Goal: Transaction & Acquisition: Purchase product/service

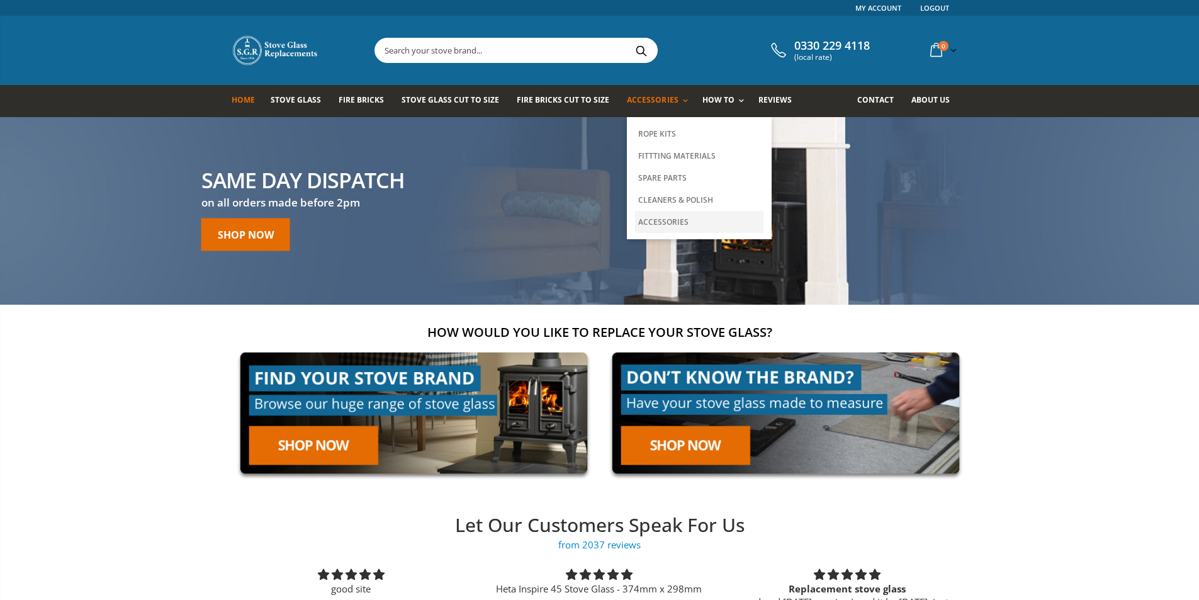
click at [652, 220] on link "Accessories" at bounding box center [699, 222] width 128 height 22
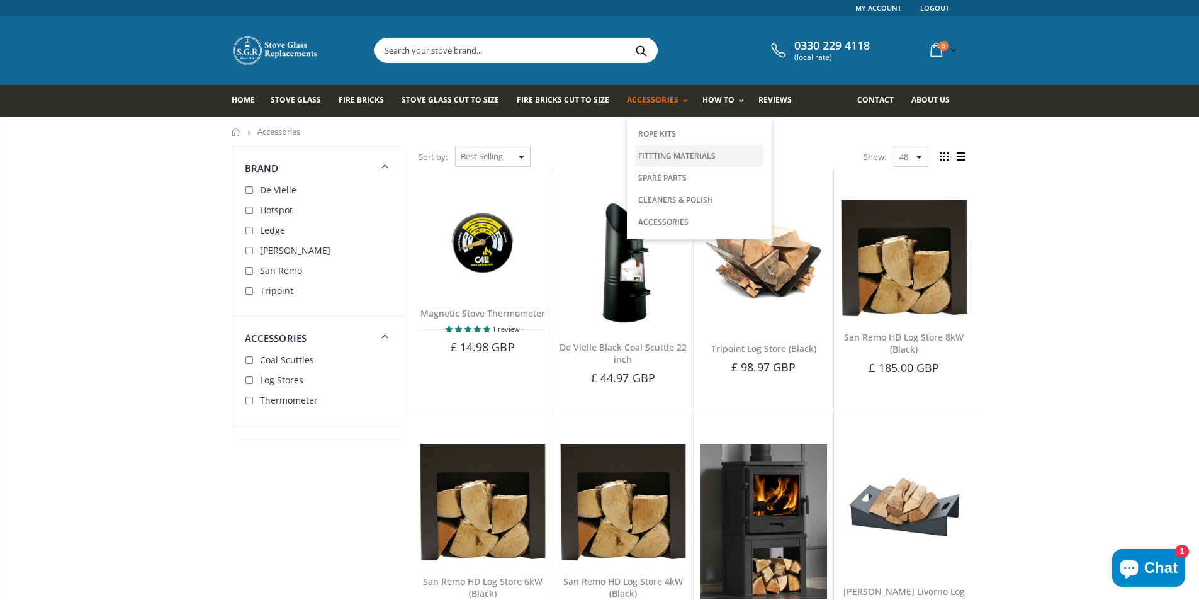
click at [654, 153] on link "Fittting Materials" at bounding box center [699, 156] width 128 height 22
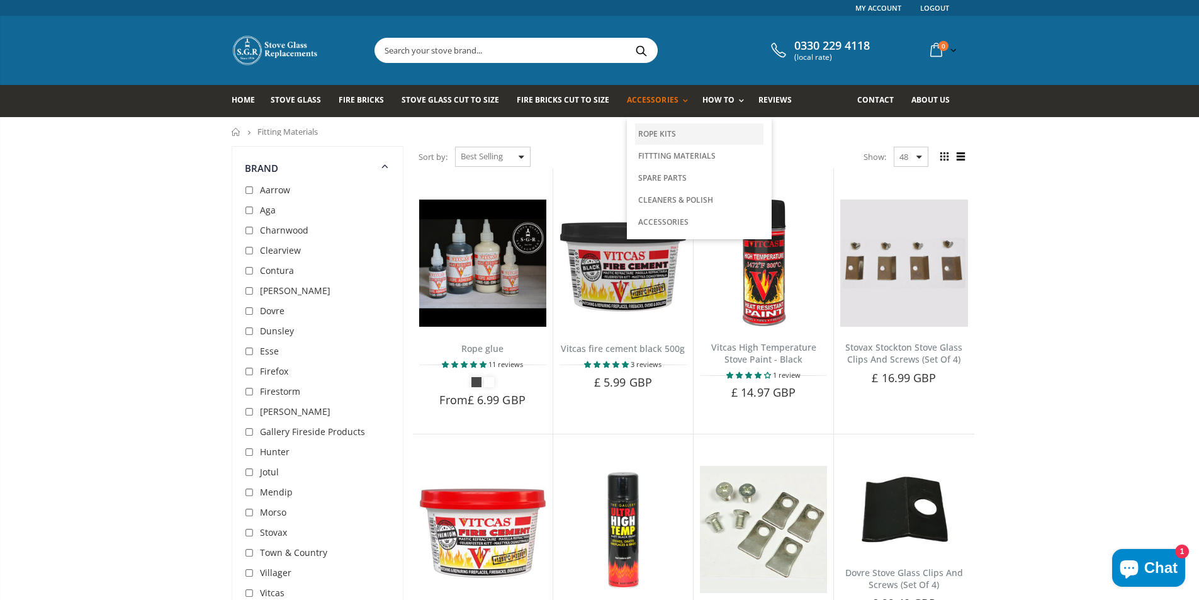
click at [649, 132] on link "Rope Kits" at bounding box center [699, 133] width 128 height 21
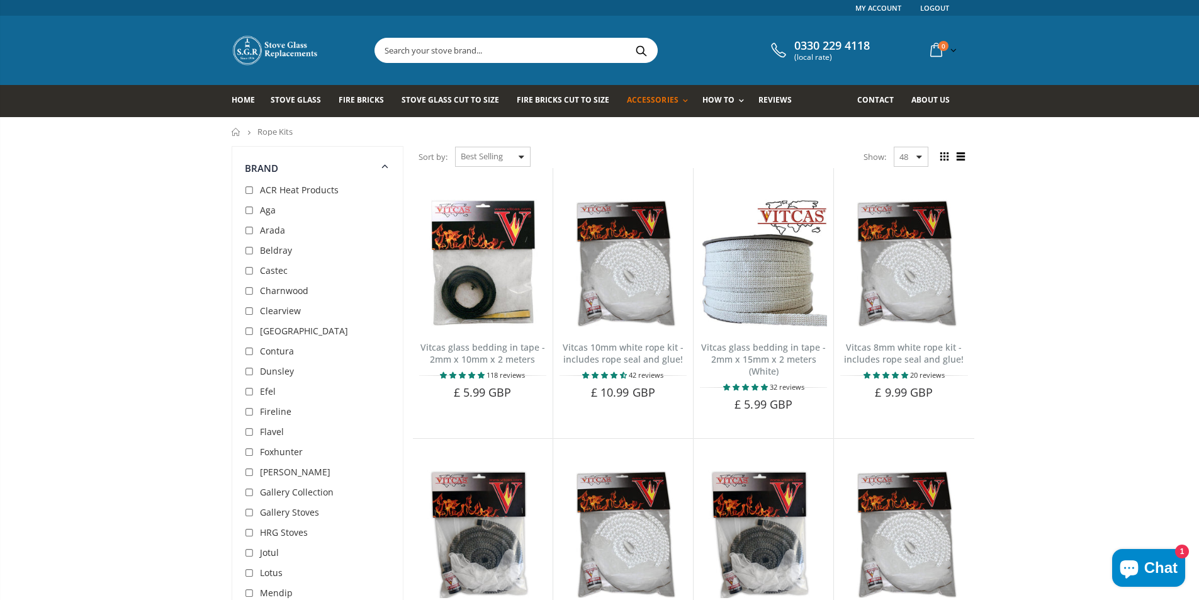
click at [412, 45] on input "text" at bounding box center [586, 50] width 423 height 24
click at [247, 208] on input "checkbox" at bounding box center [251, 211] width 13 height 13
checkbox input "true"
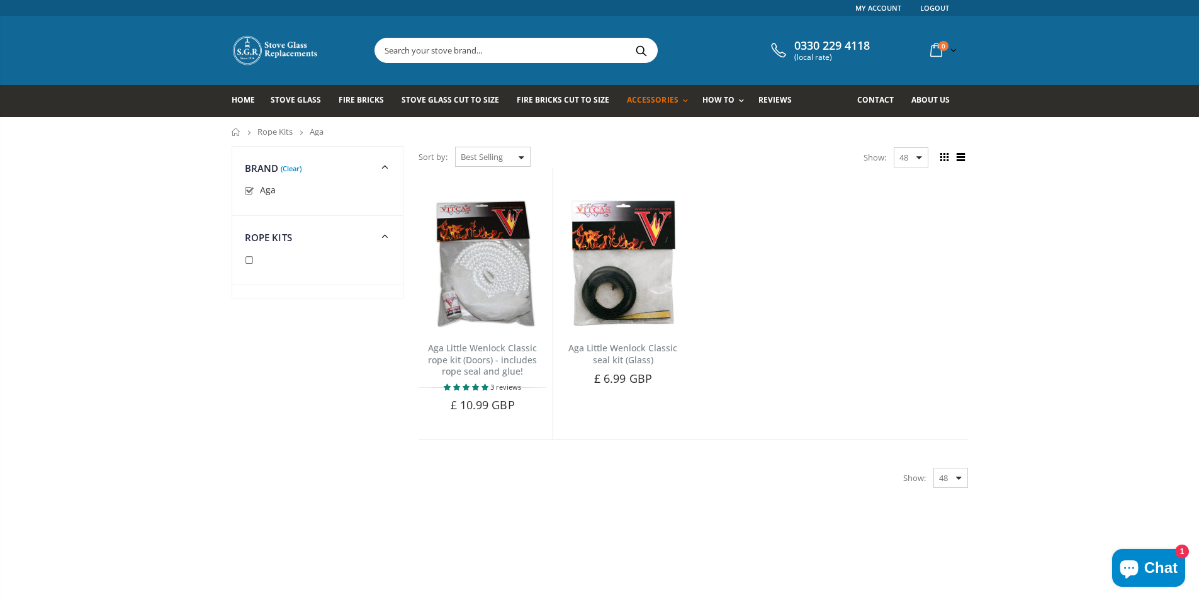
click at [401, 53] on input "text" at bounding box center [586, 50] width 423 height 24
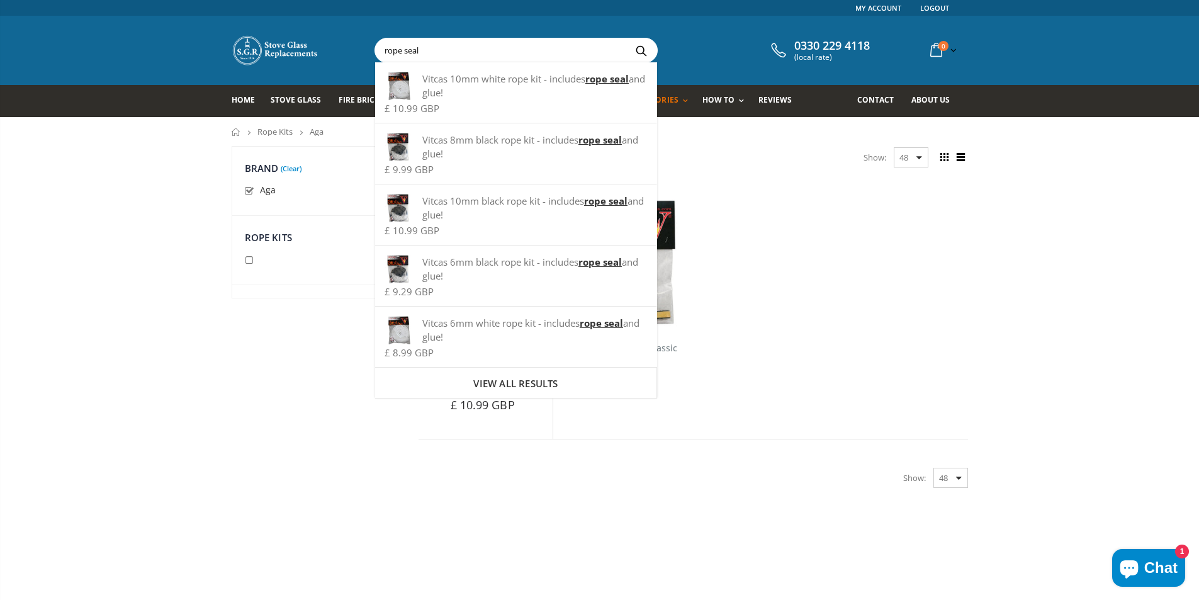
type input "rope seal"
click at [878, 235] on ul "Aga Little Wenlock Classic rope kit (Doors) - includes rope seal and glue! 3 re…" at bounding box center [693, 303] width 562 height 271
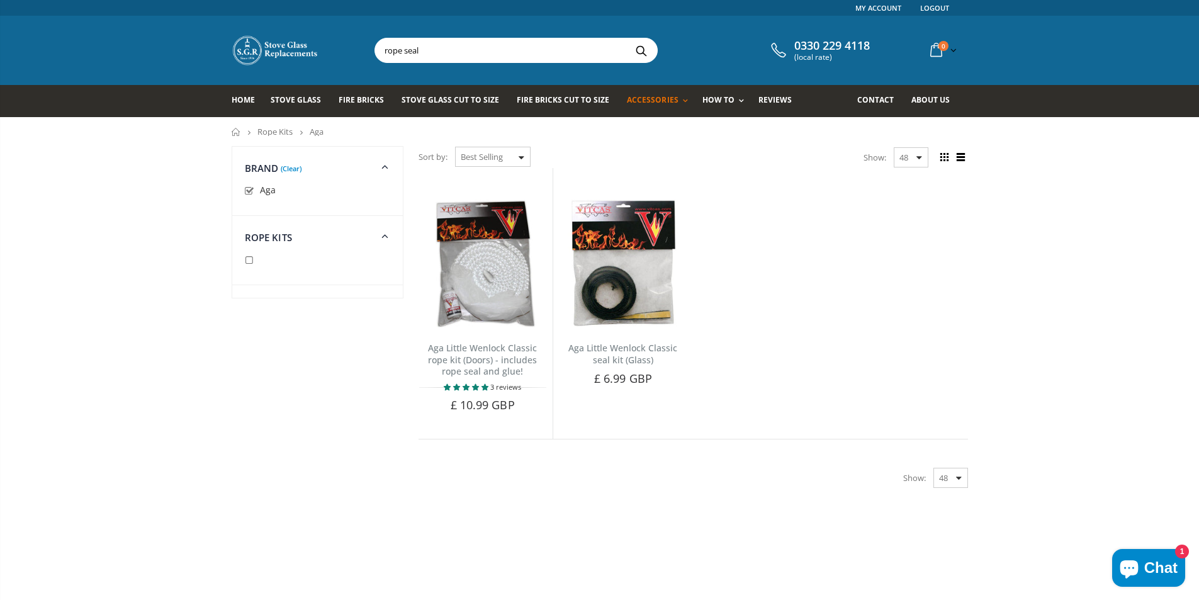
click at [249, 188] on input "checkbox" at bounding box center [251, 191] width 13 height 13
checkbox input "false"
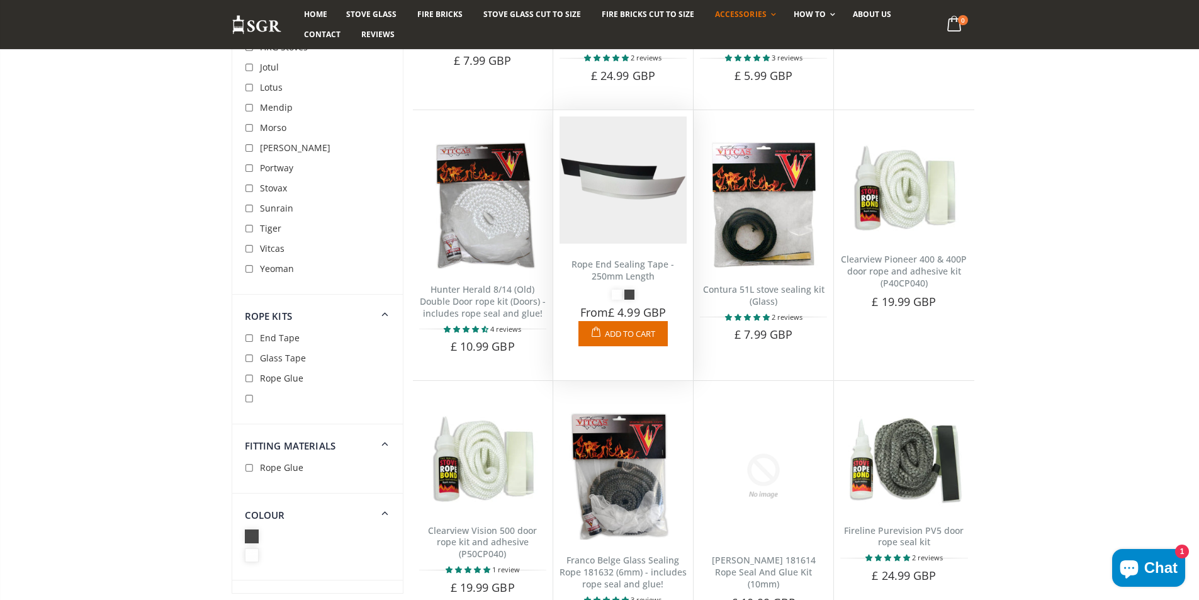
scroll to position [1385, 0]
click at [623, 180] on img at bounding box center [623, 179] width 127 height 127
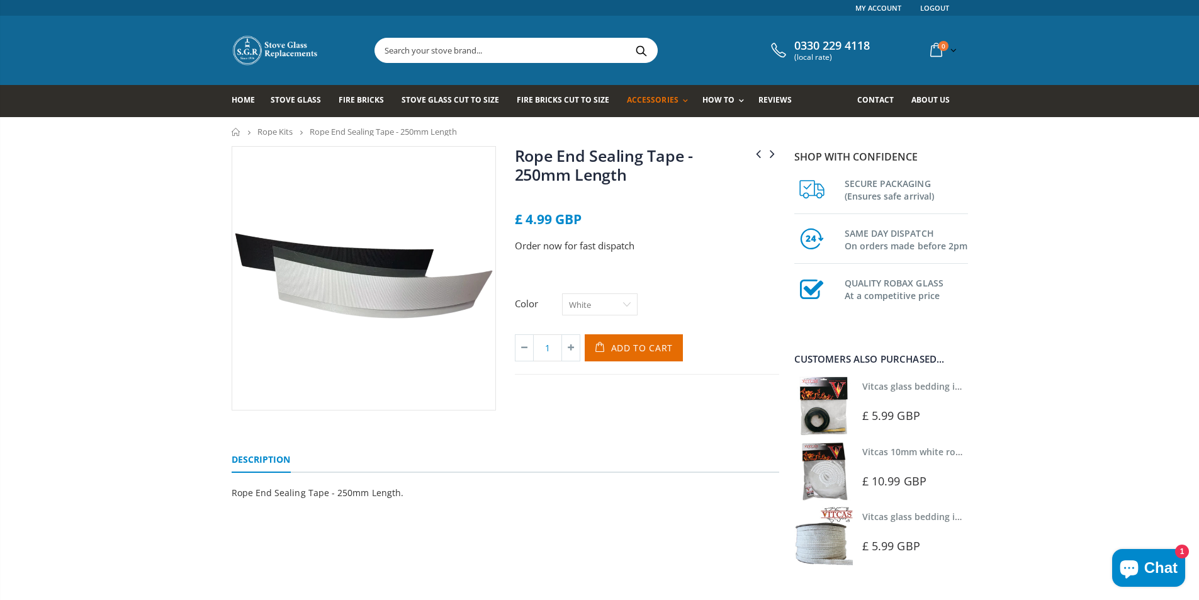
click at [447, 49] on input "text" at bounding box center [586, 50] width 423 height 24
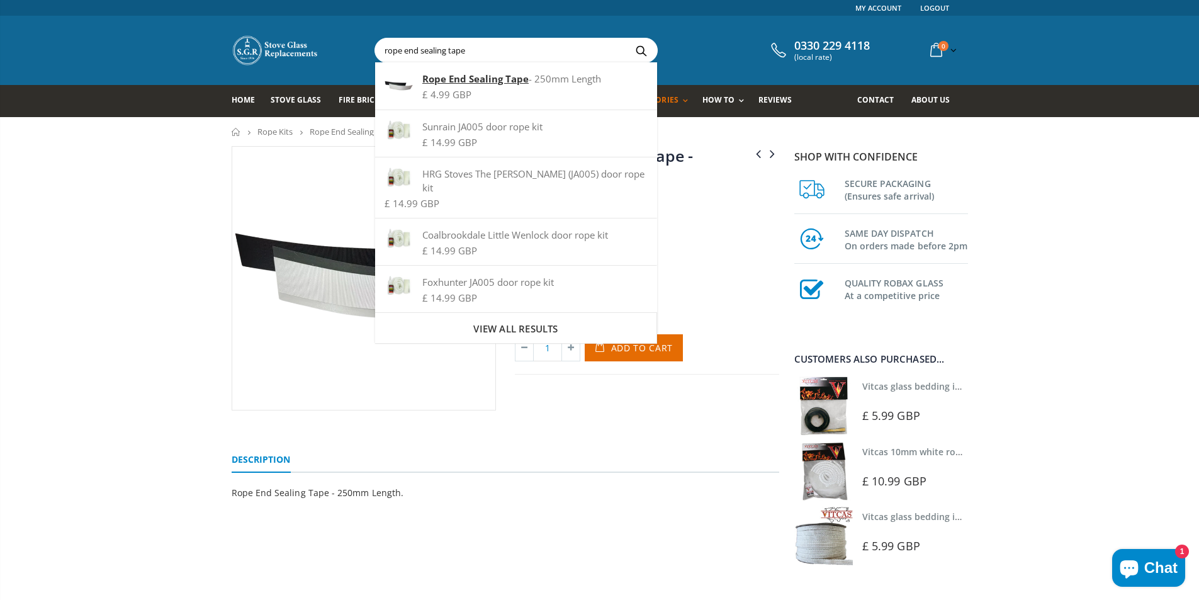
type input "rope end sealing tape"
drag, startPoint x: 146, startPoint y: 298, endPoint x: 356, endPoint y: 295, distance: 210.3
click at [148, 297] on div "Hunter Herald 8/14 (Old) Double Door rope kit (Doors) - includes rope seal and …" at bounding box center [599, 403] width 1199 height 514
